Goal: Find specific page/section: Find specific page/section

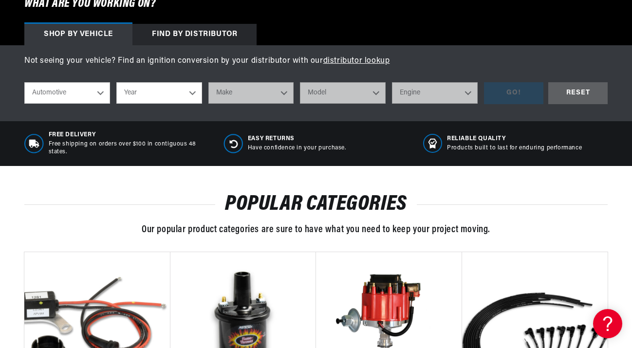
scroll to position [349, 0]
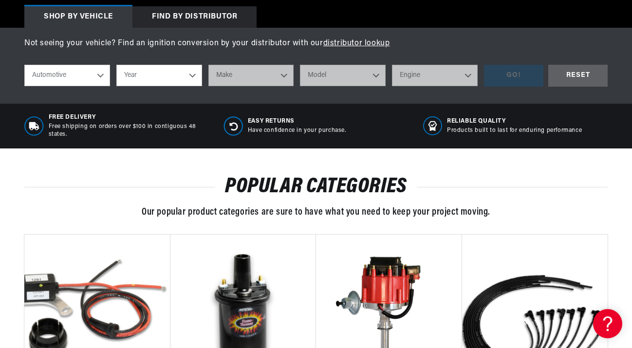
click at [142, 76] on select "Year [DATE] 2025 2024 2023 2022 2021 2020 2019 2018 2017 2016 2015 2014 2013 20…" at bounding box center [159, 75] width 86 height 21
select select "1967"
click at [221, 78] on select "Make Alfa Romeo American Motors Aston Martin Austin Austin Healey Avanti Bentle…" at bounding box center [251, 75] width 86 height 21
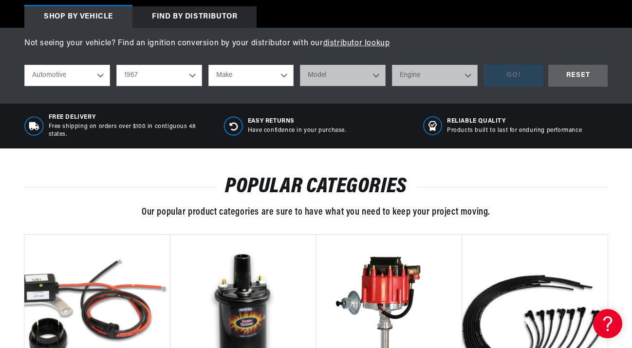
select select "Ford"
click at [328, 85] on select "Model Bronco Club Wagon Country Sedan Country Squire Custom Custom 500 Econolin…" at bounding box center [343, 75] width 86 height 21
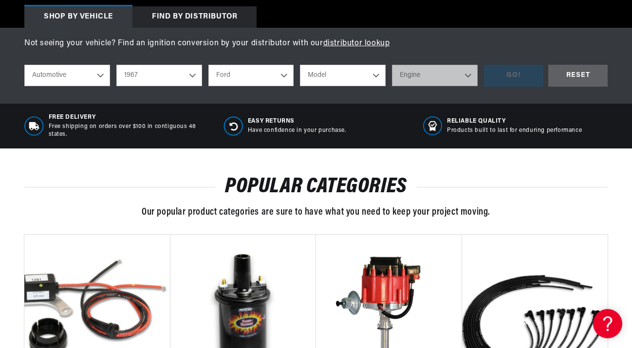
select select "Mustang"
click at [415, 81] on select "Engine 4.1L 4.3L 170cid / 2.8L 200cid / 3.3L 289cid / 4.7L 302cid / 5.0L 351W 3…" at bounding box center [435, 75] width 86 height 21
select select "289cid-4.7L"
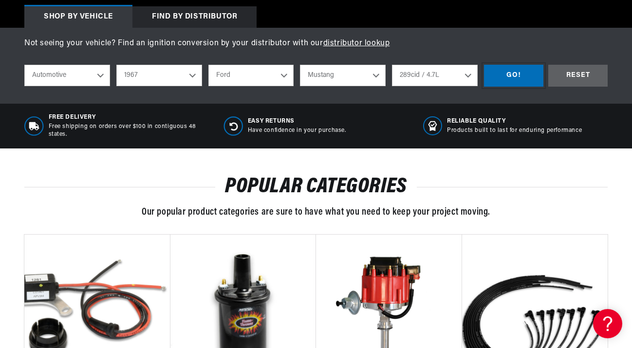
click at [507, 75] on div "GO!" at bounding box center [513, 76] width 59 height 22
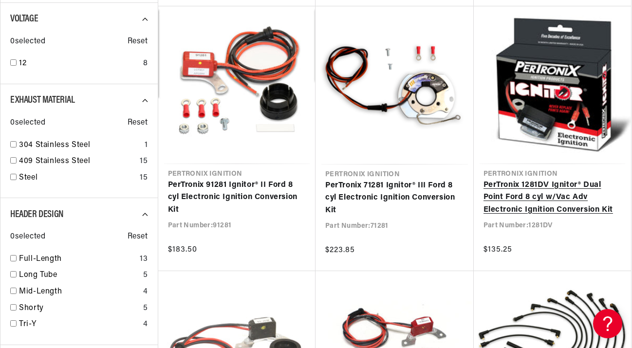
scroll to position [445, 0]
